Goal: Obtain resource: Obtain resource

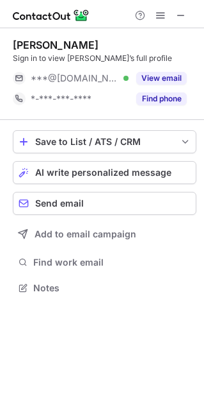
scroll to position [278, 204]
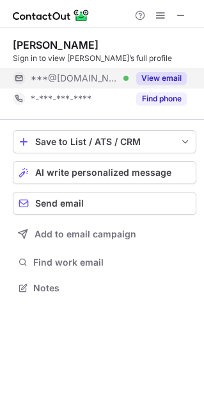
click at [170, 79] on button "View email" at bounding box center [162, 78] width 51 height 13
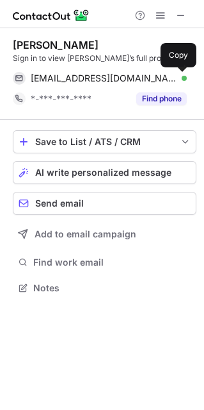
click at [179, 78] on span at bounding box center [181, 78] width 10 height 10
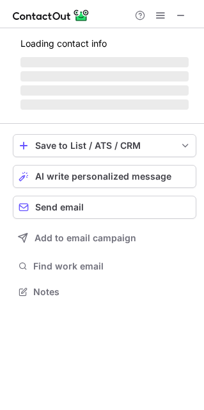
scroll to position [278, 204]
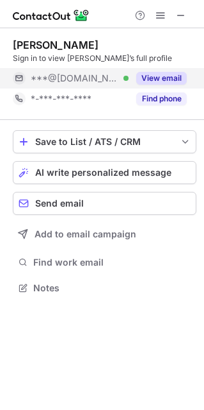
click at [166, 79] on button "View email" at bounding box center [162, 78] width 51 height 13
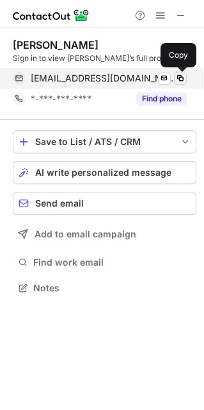
click at [179, 78] on span at bounding box center [181, 78] width 10 height 10
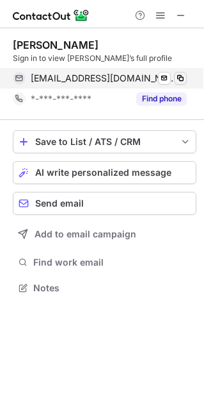
click at [179, 78] on span at bounding box center [181, 78] width 10 height 10
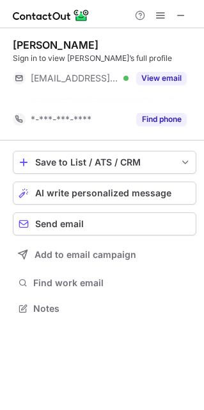
scroll to position [278, 204]
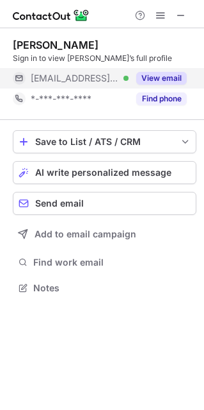
click at [167, 83] on button "View email" at bounding box center [162, 78] width 51 height 13
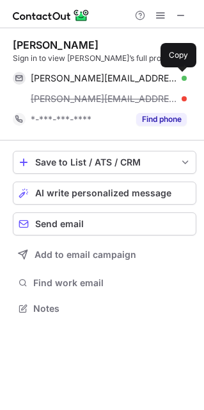
click at [179, 78] on span at bounding box center [181, 78] width 10 height 10
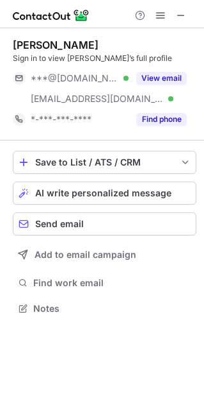
scroll to position [299, 204]
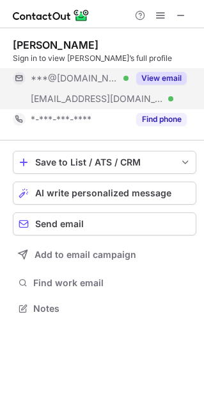
click at [180, 78] on button "View email" at bounding box center [162, 78] width 51 height 13
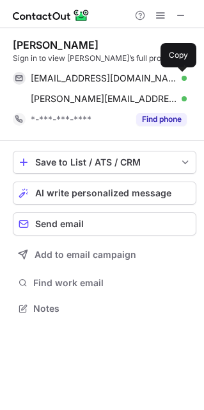
click at [180, 78] on span at bounding box center [181, 78] width 10 height 10
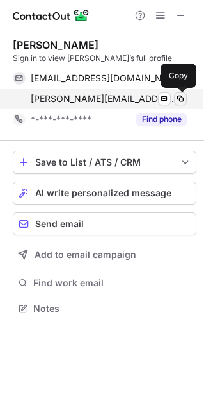
click at [179, 103] on span at bounding box center [181, 99] width 10 height 10
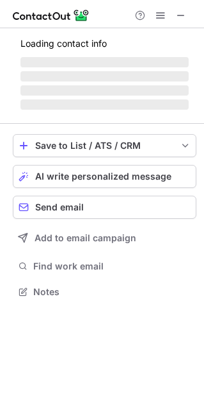
scroll to position [299, 204]
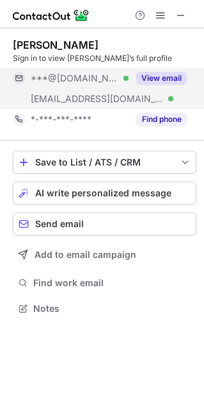
click at [154, 74] on button "View email" at bounding box center [162, 78] width 51 height 13
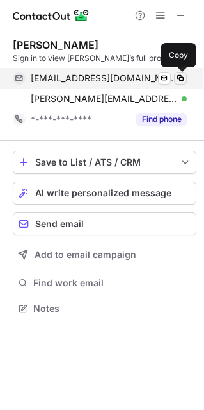
click at [177, 76] on span at bounding box center [181, 78] width 10 height 10
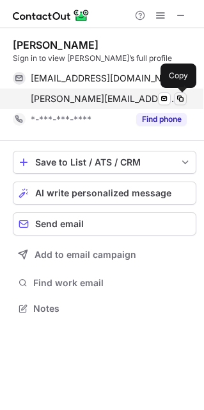
click at [176, 92] on button at bounding box center [180, 98] width 13 height 13
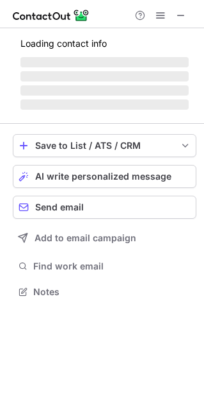
scroll to position [299, 204]
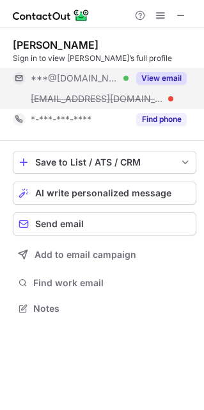
click at [165, 74] on button "View email" at bounding box center [162, 78] width 51 height 13
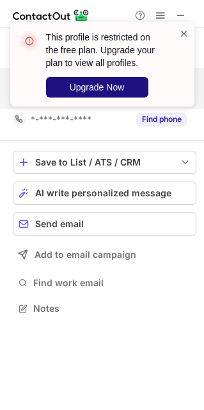
click at [119, 91] on span "Upgrade Now" at bounding box center [97, 87] width 55 height 10
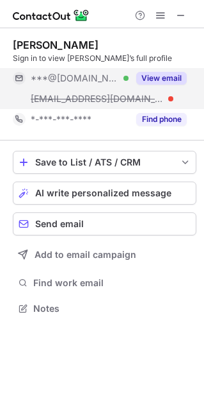
click at [163, 75] on button "View email" at bounding box center [162, 78] width 51 height 13
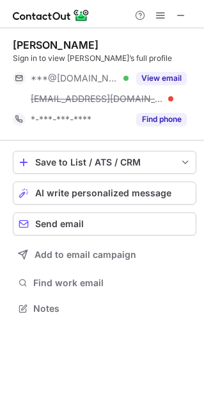
click at [171, 77] on button "View email" at bounding box center [162, 78] width 51 height 13
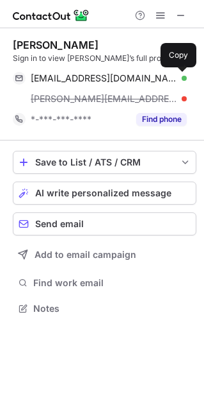
click at [182, 77] on span at bounding box center [181, 78] width 10 height 10
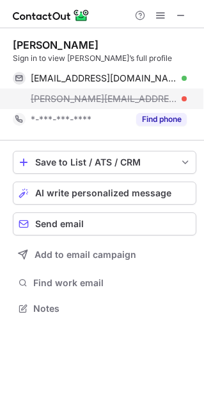
click at [185, 99] on div "patrick@gulfstreampool.net" at bounding box center [109, 99] width 156 height 12
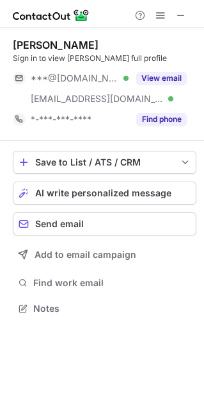
scroll to position [299, 204]
click at [169, 76] on button "View email" at bounding box center [162, 78] width 51 height 13
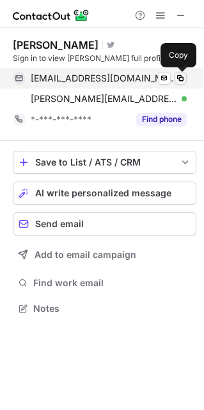
click at [185, 76] on span at bounding box center [181, 78] width 10 height 10
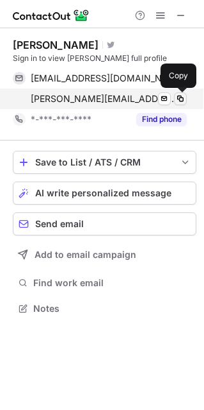
click at [179, 99] on span at bounding box center [181, 99] width 10 height 10
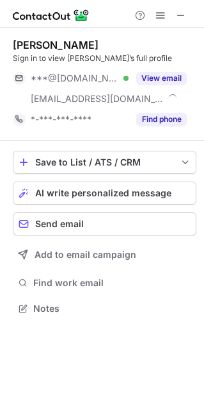
scroll to position [299, 204]
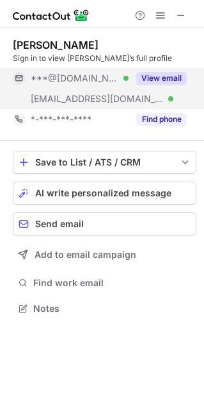
click at [147, 75] on button "View email" at bounding box center [162, 78] width 51 height 13
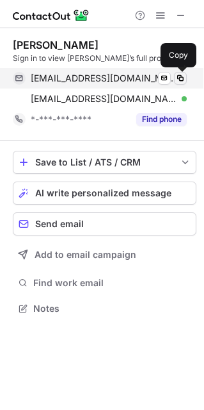
click at [181, 78] on span at bounding box center [181, 78] width 10 height 10
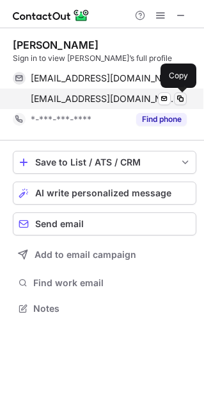
click at [182, 98] on span at bounding box center [181, 99] width 10 height 10
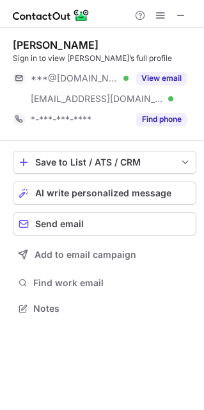
scroll to position [299, 204]
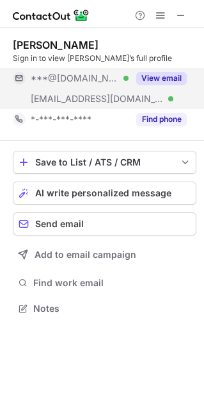
click at [165, 78] on button "View email" at bounding box center [162, 78] width 51 height 13
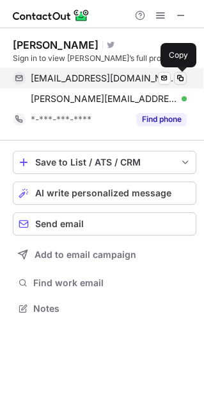
click at [181, 78] on span at bounding box center [181, 78] width 10 height 10
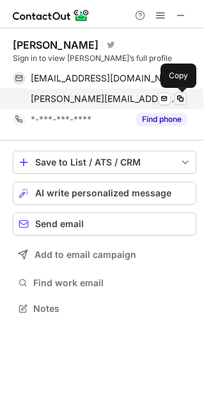
click at [179, 97] on span at bounding box center [181, 99] width 10 height 10
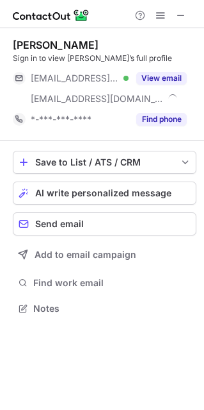
scroll to position [299, 204]
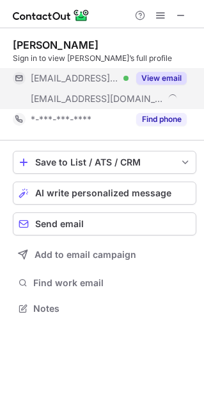
click at [170, 80] on button "View email" at bounding box center [162, 78] width 51 height 13
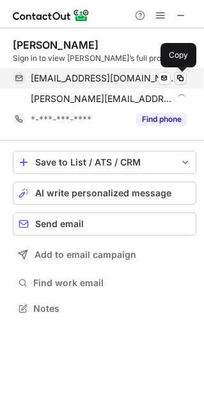
click at [182, 78] on span at bounding box center [181, 78] width 10 height 10
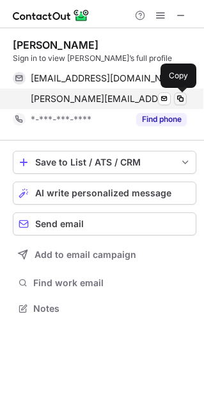
click at [182, 100] on span at bounding box center [181, 99] width 10 height 10
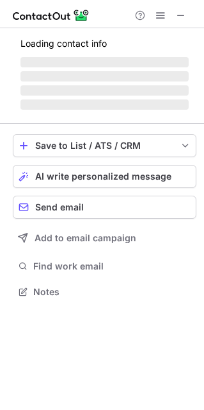
scroll to position [320, 204]
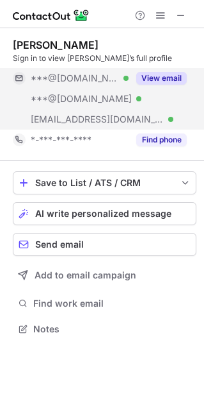
click at [151, 75] on button "View email" at bounding box center [162, 78] width 51 height 13
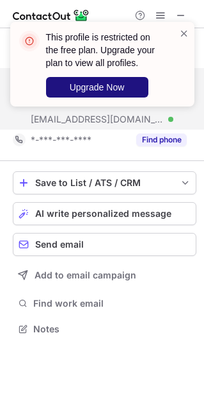
click at [129, 83] on button "Upgrade Now" at bounding box center [97, 87] width 103 height 21
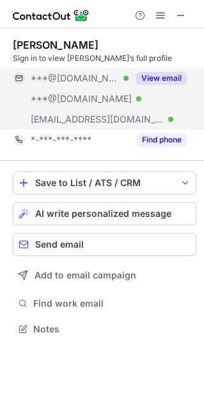
click at [154, 78] on button "View email" at bounding box center [162, 78] width 51 height 13
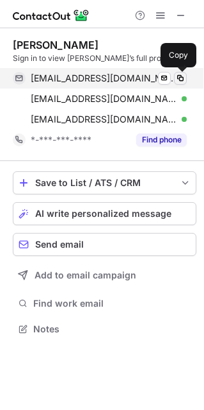
click at [179, 79] on span at bounding box center [181, 78] width 10 height 10
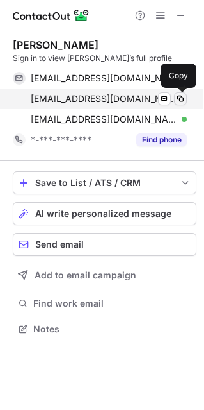
click at [180, 99] on span at bounding box center [181, 99] width 10 height 10
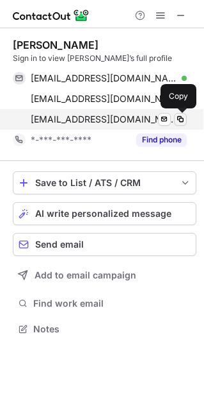
click at [179, 119] on span at bounding box center [181, 119] width 10 height 10
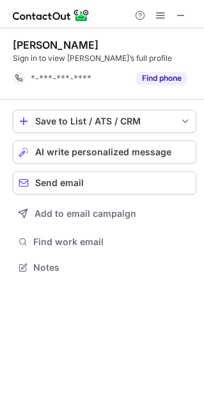
scroll to position [6, 6]
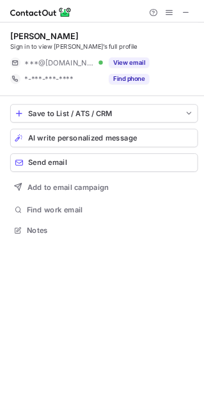
scroll to position [278, 204]
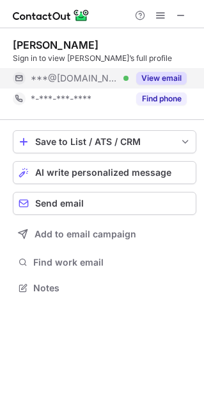
click at [153, 74] on button "View email" at bounding box center [162, 78] width 51 height 13
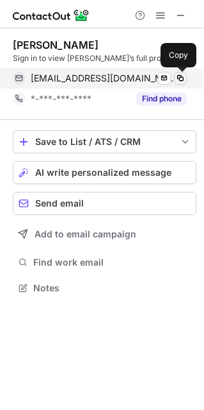
click at [181, 76] on span at bounding box center [181, 78] width 10 height 10
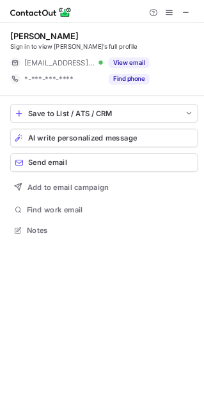
scroll to position [278, 204]
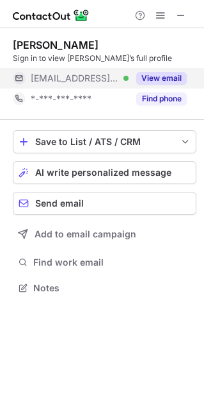
click at [156, 73] on button "View email" at bounding box center [162, 78] width 51 height 13
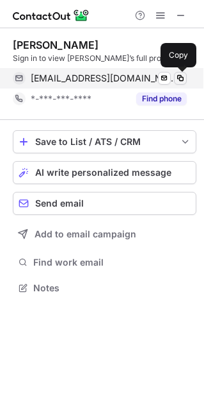
click at [178, 75] on span at bounding box center [181, 78] width 10 height 10
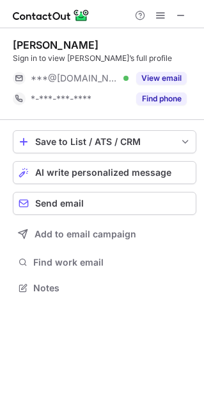
scroll to position [278, 204]
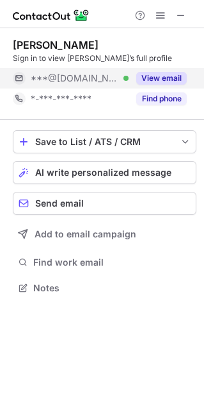
click at [159, 69] on div "View email" at bounding box center [158, 78] width 58 height 21
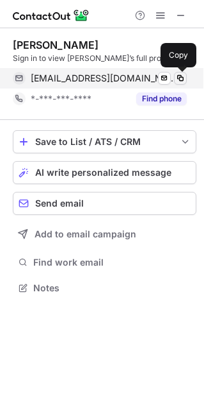
click at [174, 78] on button at bounding box center [180, 78] width 13 height 13
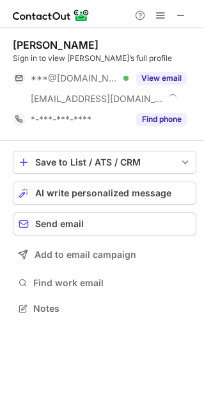
scroll to position [299, 204]
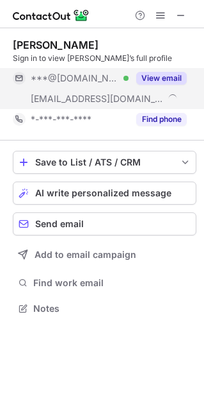
click at [161, 74] on button "View email" at bounding box center [162, 78] width 51 height 13
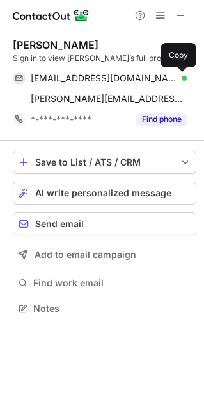
click at [178, 75] on span at bounding box center [181, 78] width 10 height 10
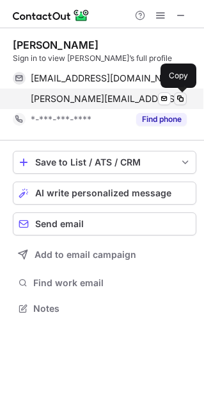
click at [178, 101] on span at bounding box center [181, 99] width 10 height 10
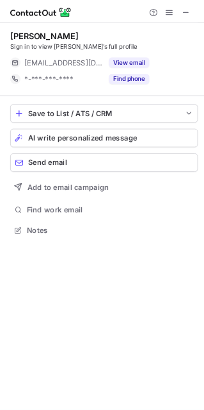
scroll to position [278, 204]
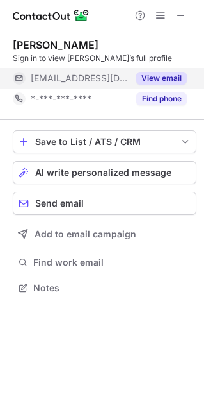
click at [169, 78] on button "View email" at bounding box center [162, 78] width 51 height 13
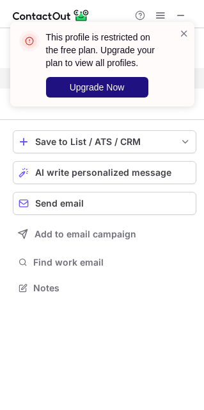
click at [115, 89] on span "Upgrade Now" at bounding box center [97, 87] width 55 height 10
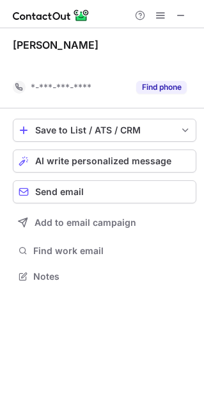
scroll to position [246, 204]
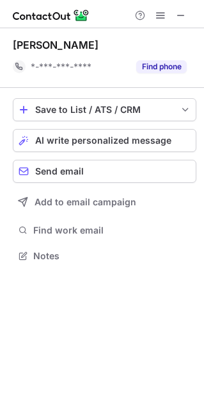
click at [147, 53] on div "Jayro Lascano *-***-***-**** Find phone" at bounding box center [105, 57] width 184 height 38
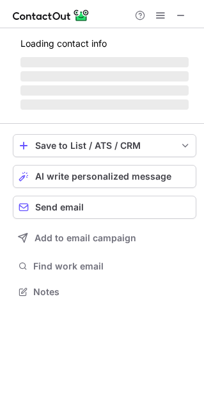
scroll to position [278, 204]
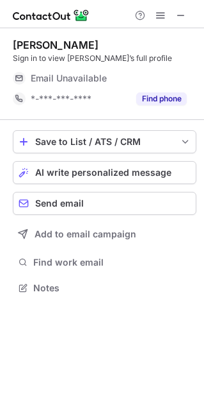
click at [140, 78] on div "Email Unavailable" at bounding box center [95, 78] width 128 height 12
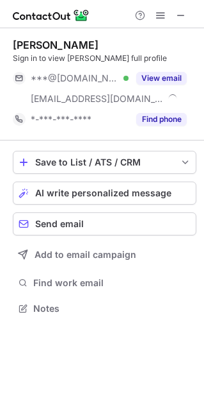
scroll to position [299, 204]
click at [165, 69] on div "View email" at bounding box center [158, 78] width 58 height 21
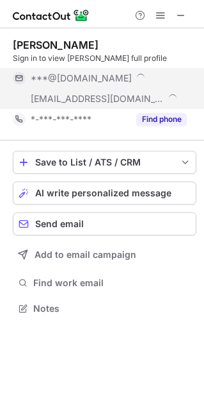
scroll to position [340, 204]
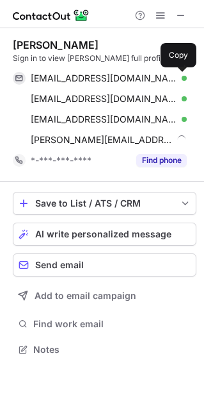
click at [184, 75] on span at bounding box center [181, 78] width 10 height 10
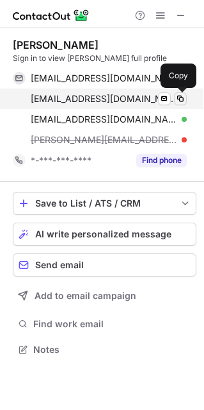
click at [178, 99] on span at bounding box center [181, 99] width 10 height 10
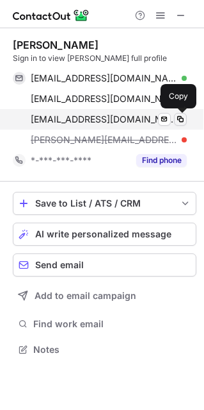
click at [176, 122] on span at bounding box center [181, 119] width 10 height 10
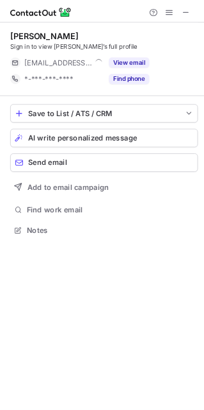
scroll to position [278, 204]
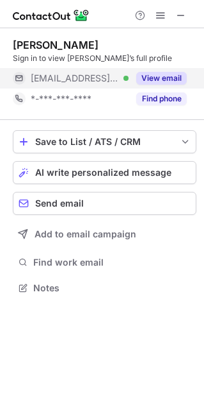
click at [154, 80] on button "View email" at bounding box center [162, 78] width 51 height 13
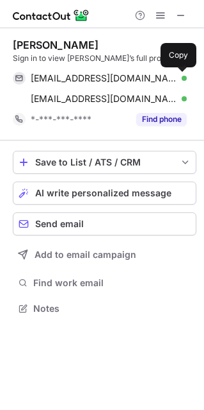
click at [182, 76] on span at bounding box center [181, 78] width 10 height 10
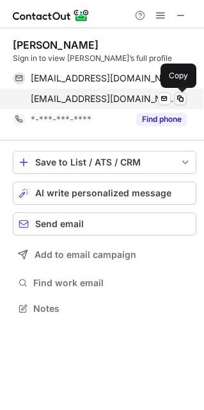
click at [182, 97] on span at bounding box center [181, 99] width 10 height 10
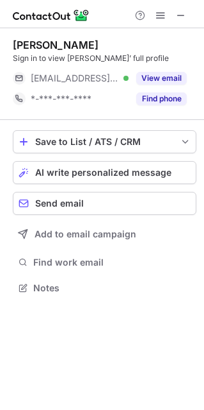
scroll to position [278, 204]
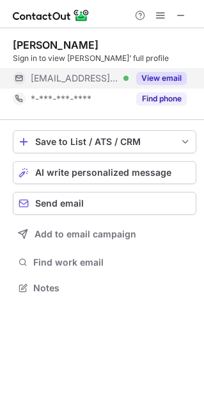
click at [153, 79] on button "View email" at bounding box center [162, 78] width 51 height 13
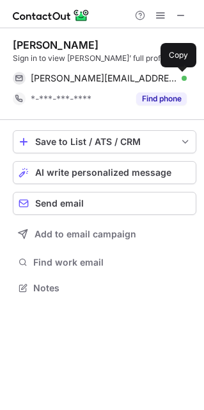
click at [185, 79] on span at bounding box center [181, 78] width 10 height 10
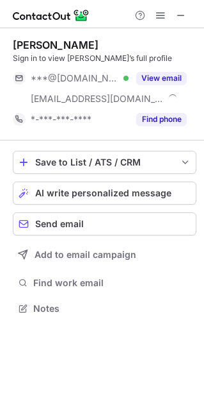
scroll to position [299, 204]
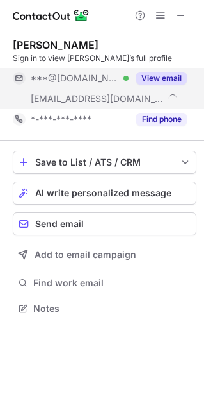
click at [152, 72] on button "View email" at bounding box center [162, 78] width 51 height 13
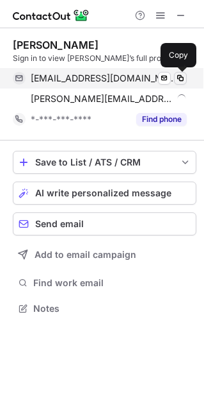
click at [181, 78] on span at bounding box center [181, 78] width 10 height 10
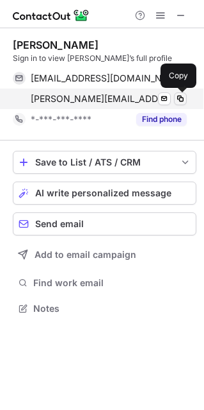
click at [181, 92] on button at bounding box center [180, 98] width 13 height 13
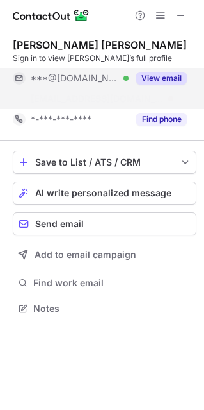
scroll to position [278, 204]
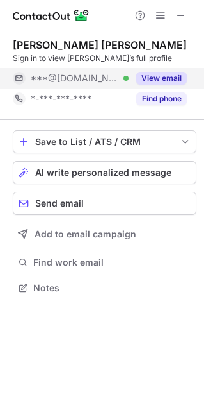
click at [153, 80] on button "View email" at bounding box center [162, 78] width 51 height 13
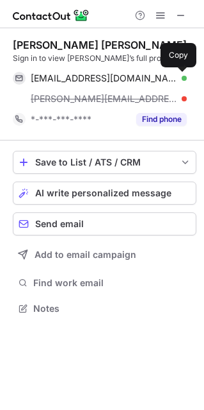
scroll to position [299, 204]
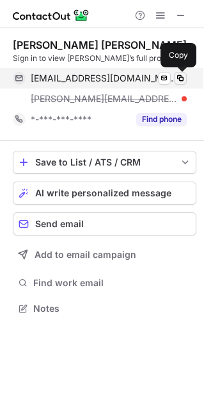
click at [186, 79] on button at bounding box center [180, 78] width 13 height 13
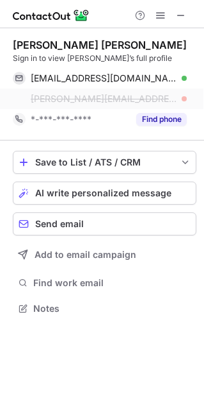
click at [178, 102] on div "tom@poolbuildersinc.com" at bounding box center [109, 99] width 156 height 12
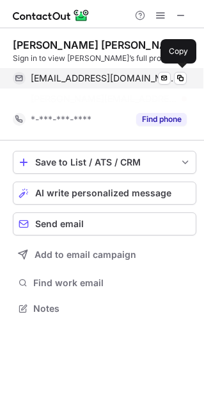
scroll to position [278, 204]
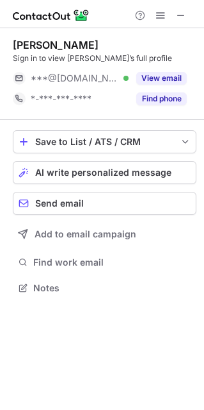
scroll to position [278, 204]
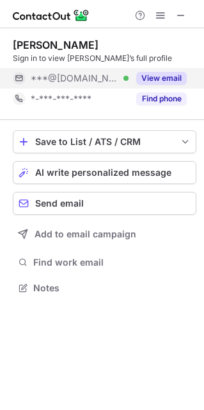
click at [155, 76] on button "View email" at bounding box center [162, 78] width 51 height 13
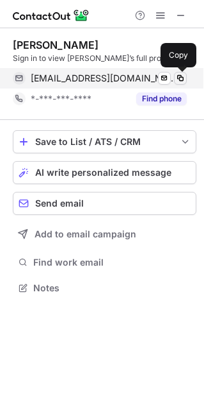
click at [178, 78] on span at bounding box center [181, 78] width 10 height 10
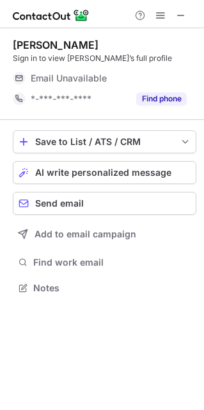
scroll to position [278, 204]
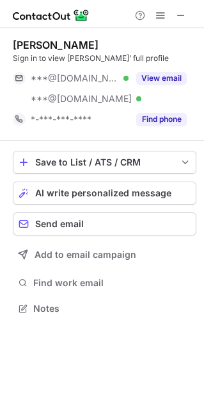
scroll to position [6, 6]
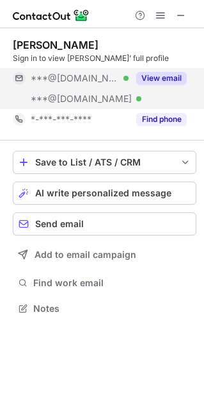
click at [146, 78] on button "View email" at bounding box center [162, 78] width 51 height 13
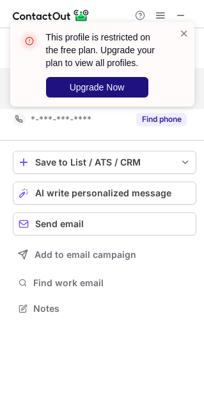
click at [128, 88] on button "Upgrade Now" at bounding box center [97, 87] width 103 height 21
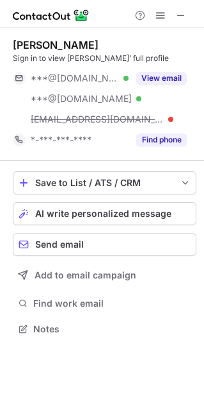
scroll to position [320, 204]
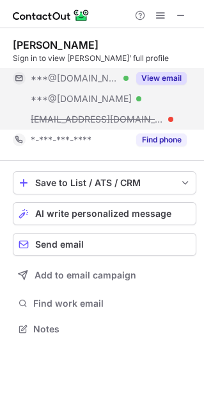
click at [171, 81] on button "View email" at bounding box center [162, 78] width 51 height 13
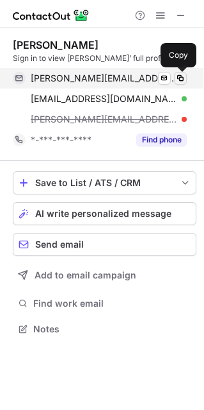
click at [179, 79] on span at bounding box center [181, 78] width 10 height 10
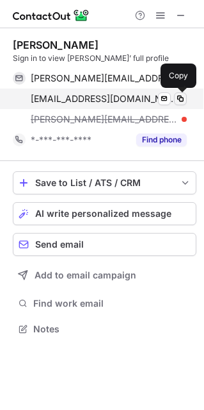
click at [176, 94] on span at bounding box center [181, 99] width 10 height 10
